Goal: Task Accomplishment & Management: Use online tool/utility

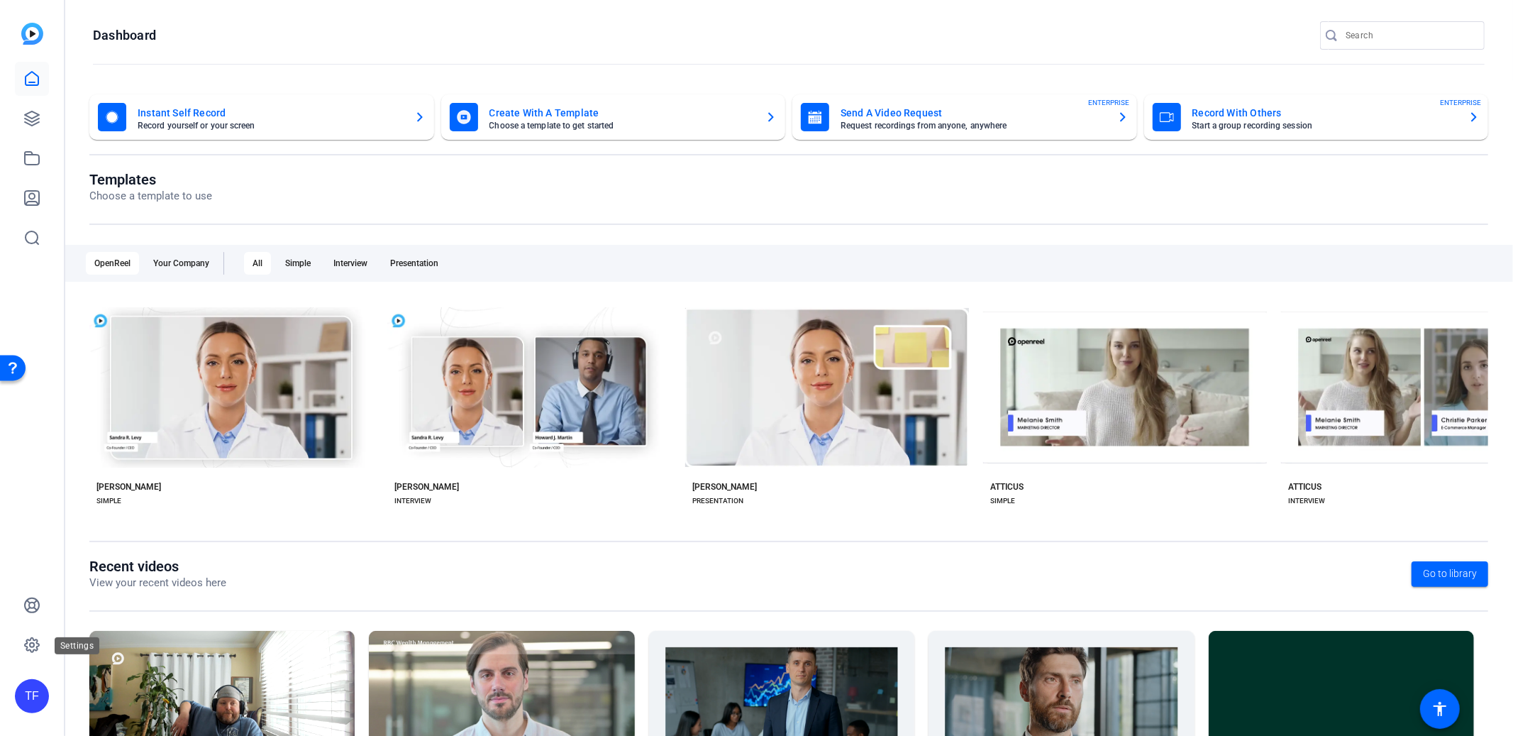
drag, startPoint x: 24, startPoint y: 633, endPoint x: 398, endPoint y: 514, distance: 392.5
click at [24, 633] on link at bounding box center [32, 645] width 34 height 34
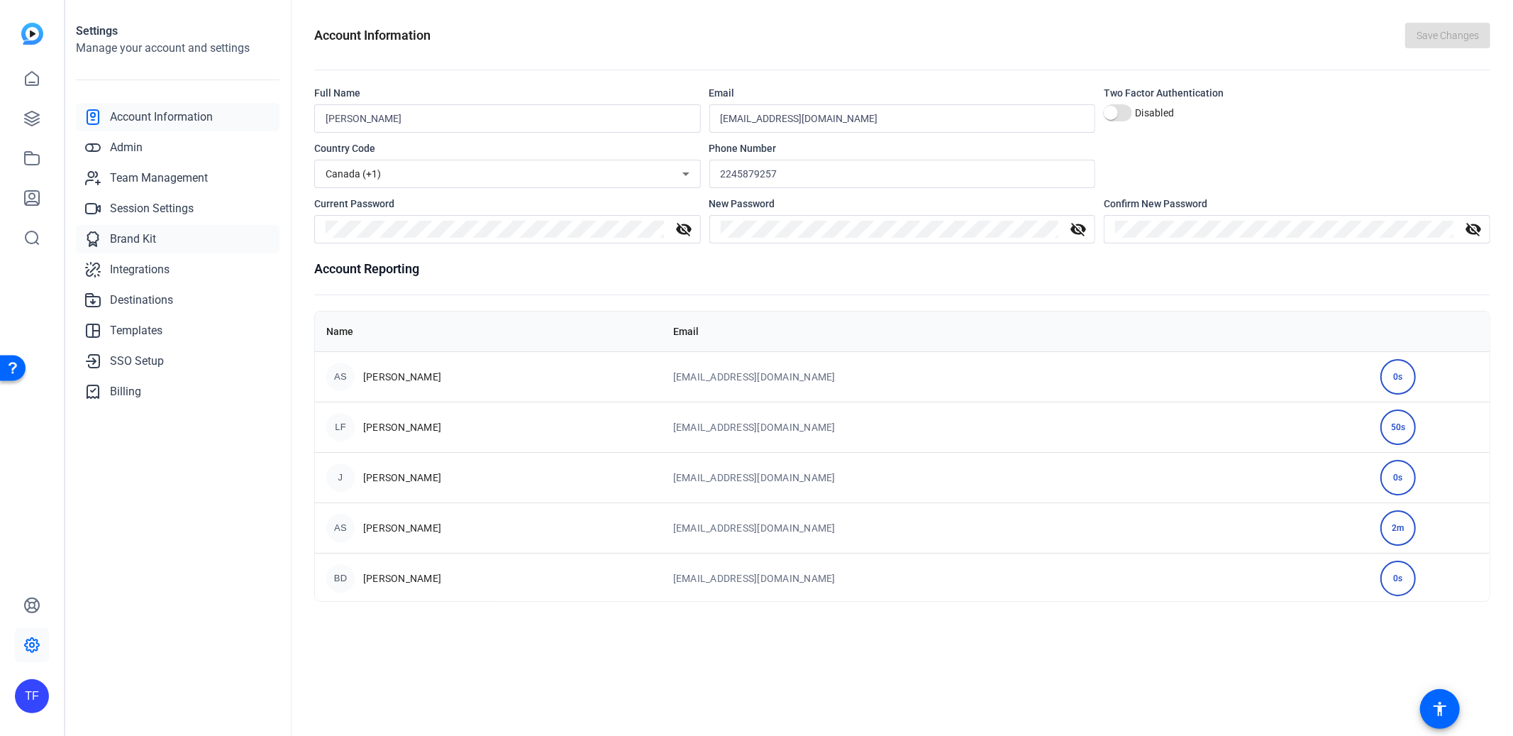
click at [149, 235] on span "Brand Kit" at bounding box center [133, 239] width 46 height 17
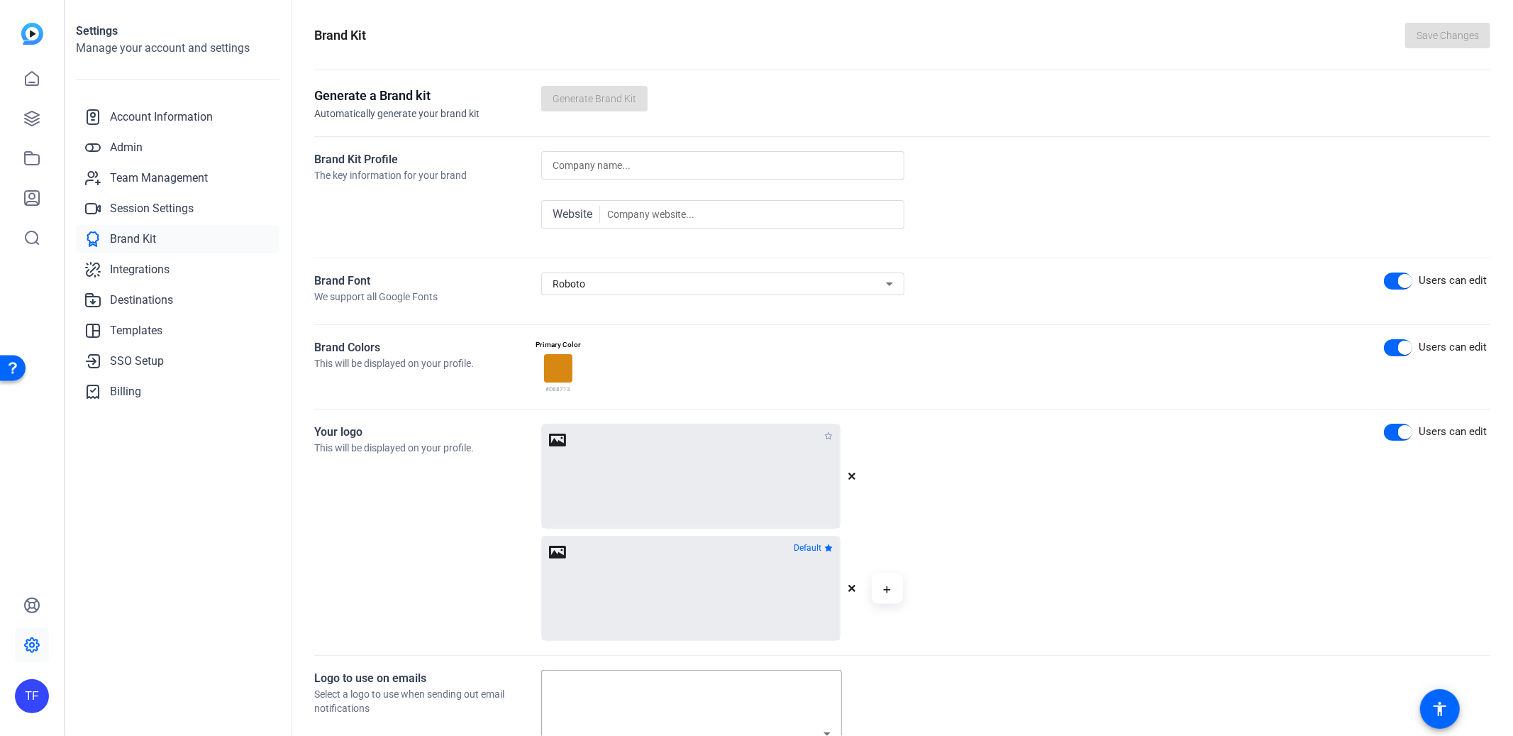
click at [28, 189] on icon at bounding box center [31, 197] width 17 height 17
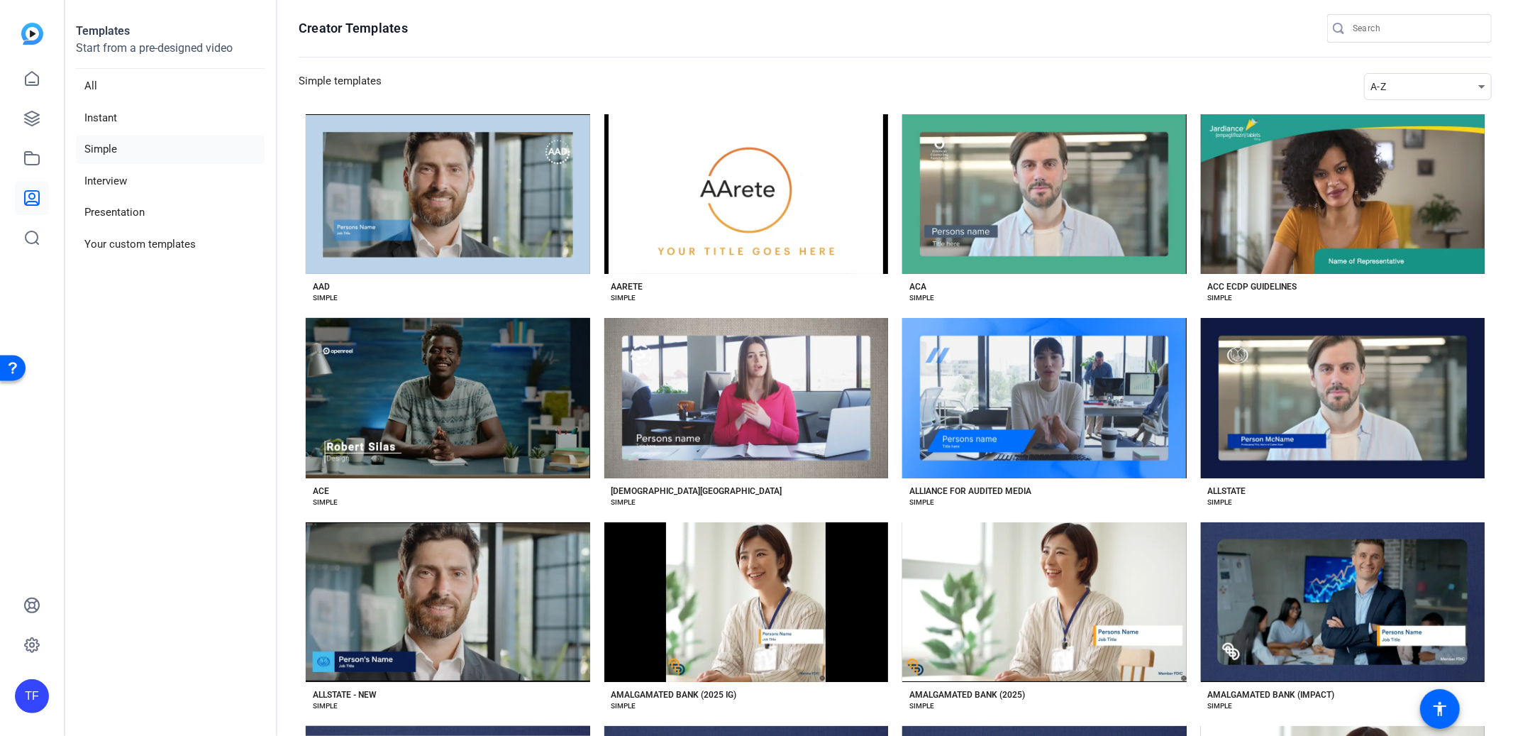
drag, startPoint x: 1391, startPoint y: 84, endPoint x: 1397, endPoint y: 91, distance: 9.1
click at [1391, 84] on div "A-Z" at bounding box center [1424, 86] width 108 height 17
click at [1399, 104] on span "Newest" at bounding box center [1388, 112] width 30 height 17
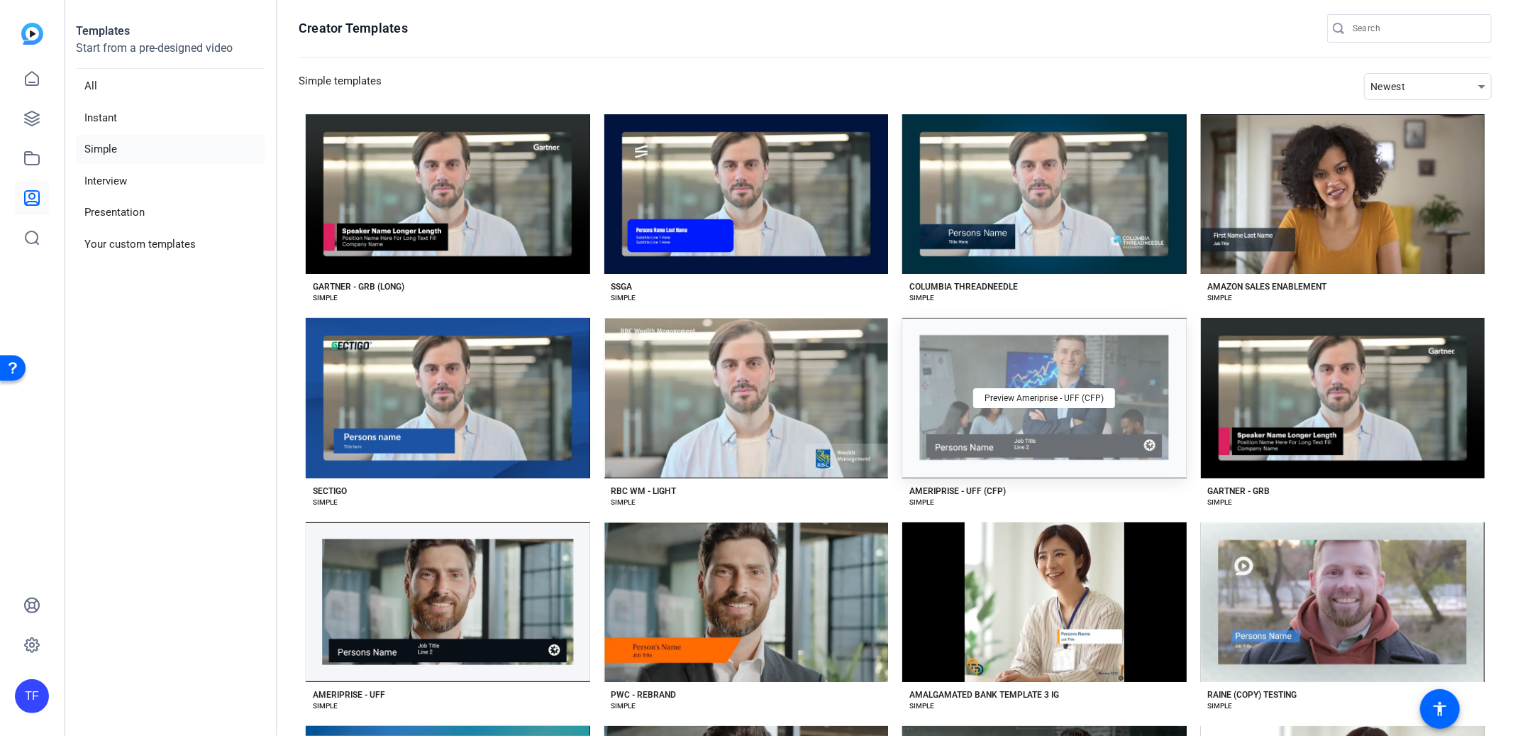
click at [968, 428] on div "Preview Ameriprise - UFF (CFP)" at bounding box center [1044, 398] width 284 height 160
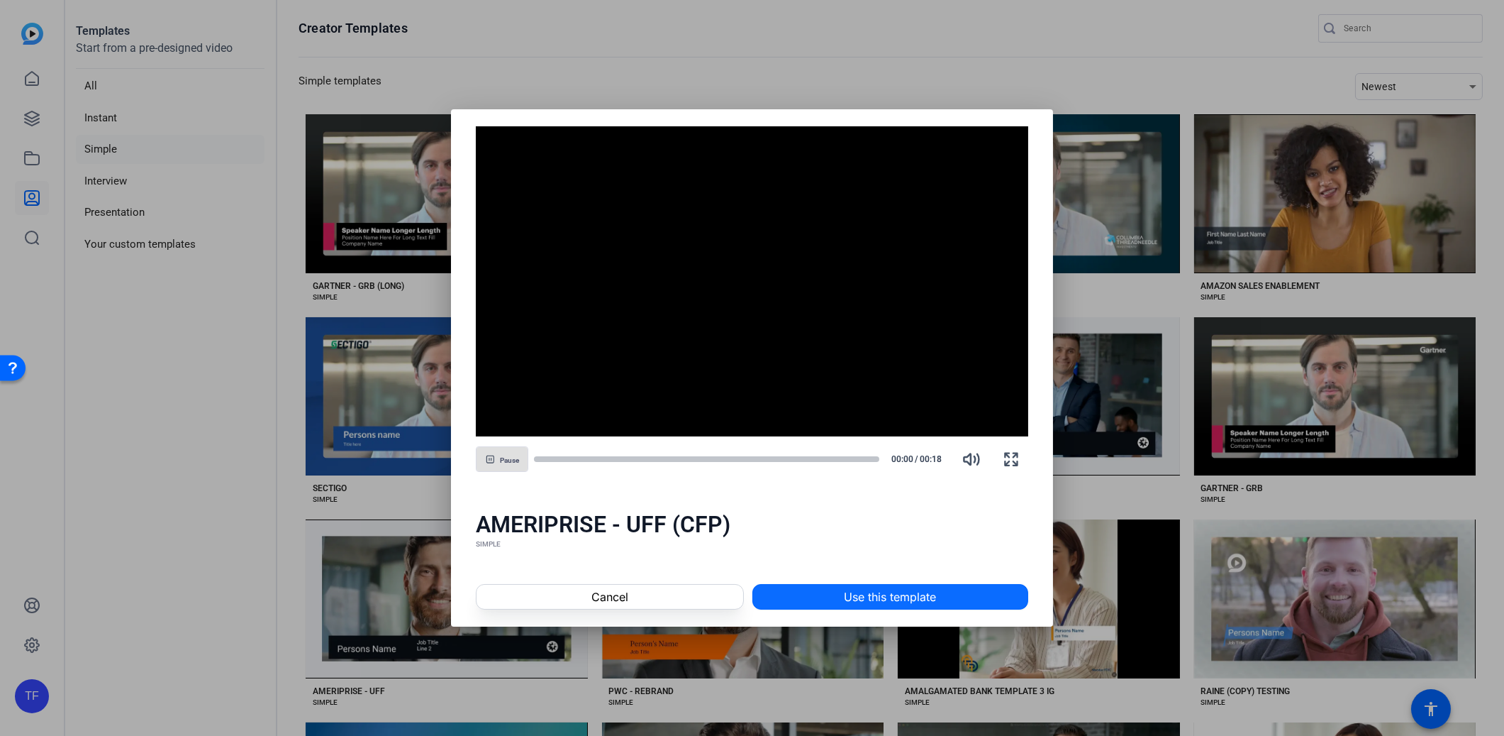
click at [954, 592] on span at bounding box center [890, 596] width 274 height 34
